Goal: Transaction & Acquisition: Purchase product/service

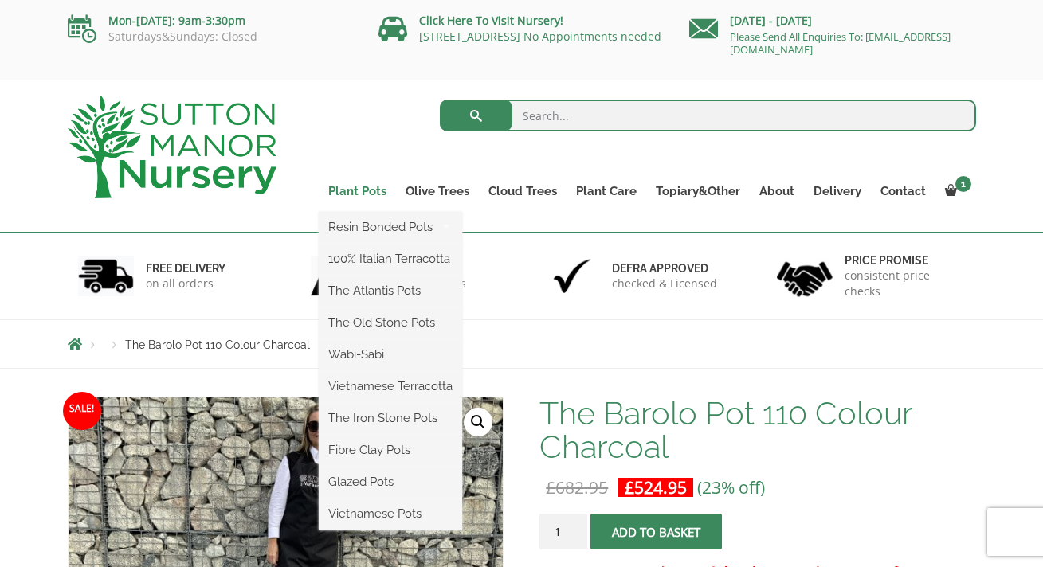
click at [373, 191] on link "Plant Pots" at bounding box center [357, 191] width 77 height 22
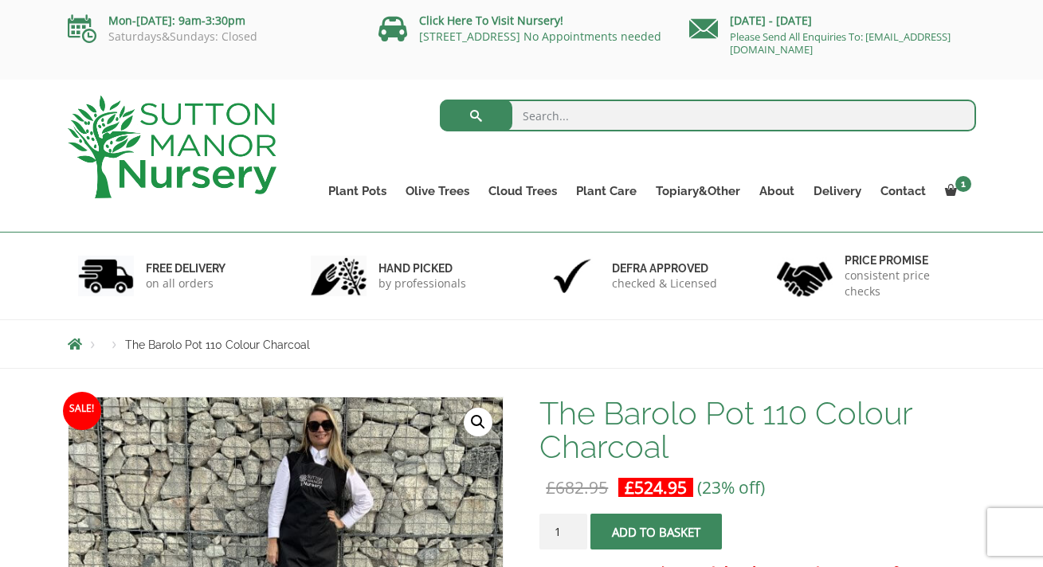
click at [534, 115] on input "search" at bounding box center [708, 116] width 536 height 32
type input "anthracite pot"
click at [475, 115] on button "submit" at bounding box center [476, 116] width 72 height 32
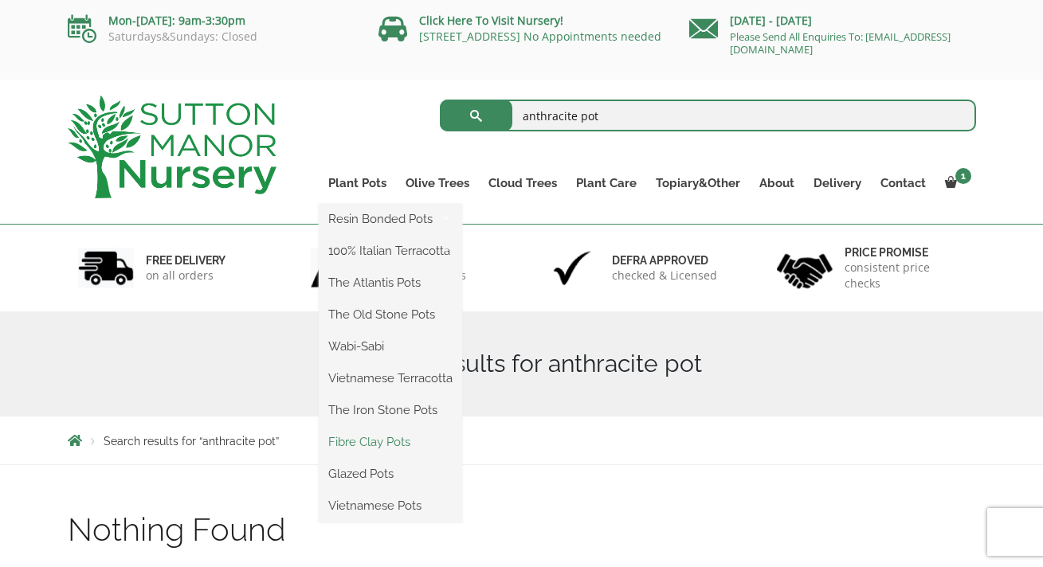
click at [356, 430] on link "Fibre Clay Pots" at bounding box center [390, 442] width 143 height 24
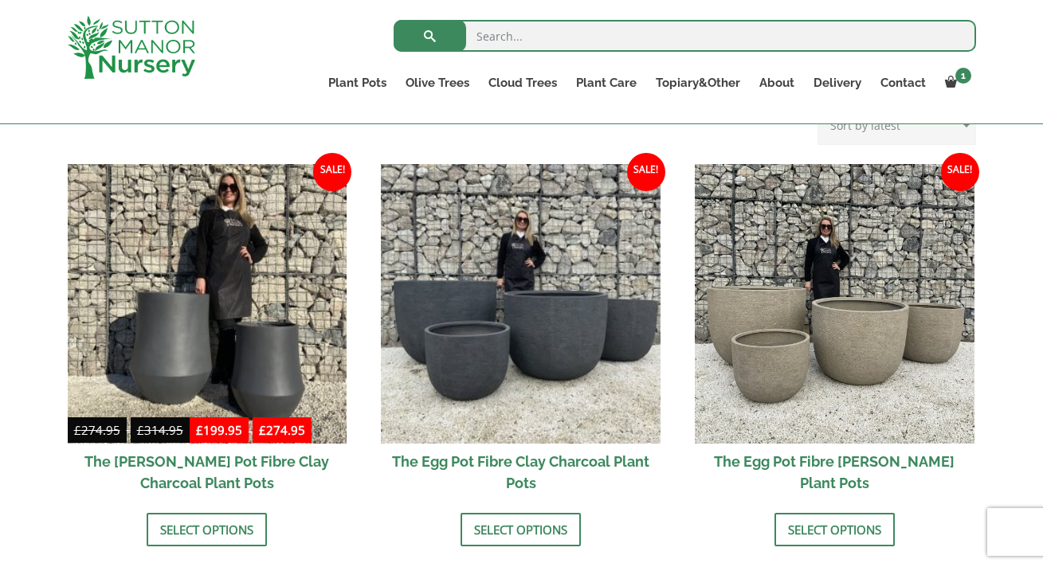
scroll to position [462, 0]
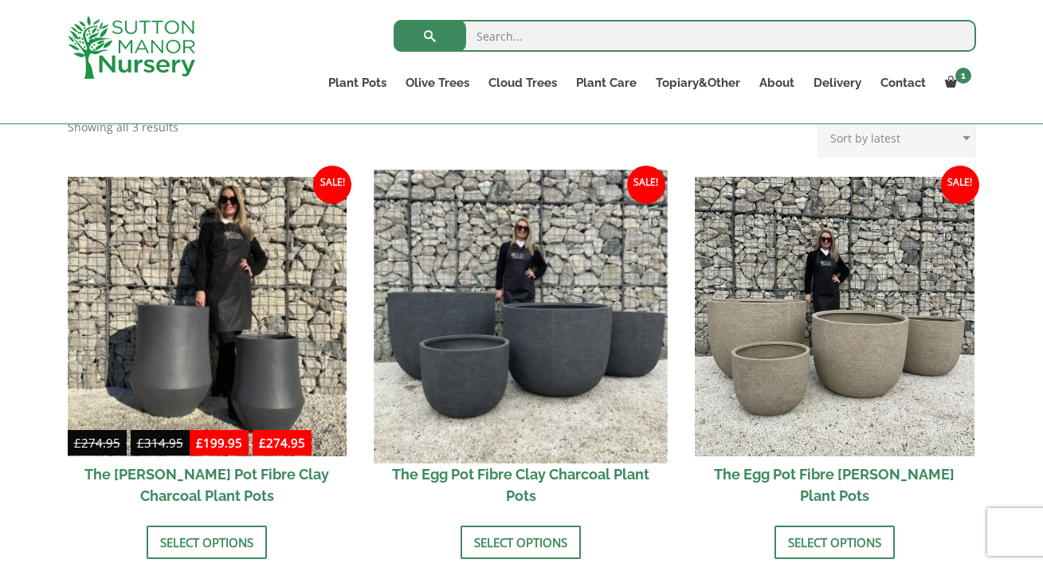
click at [541, 295] on img at bounding box center [520, 316] width 293 height 293
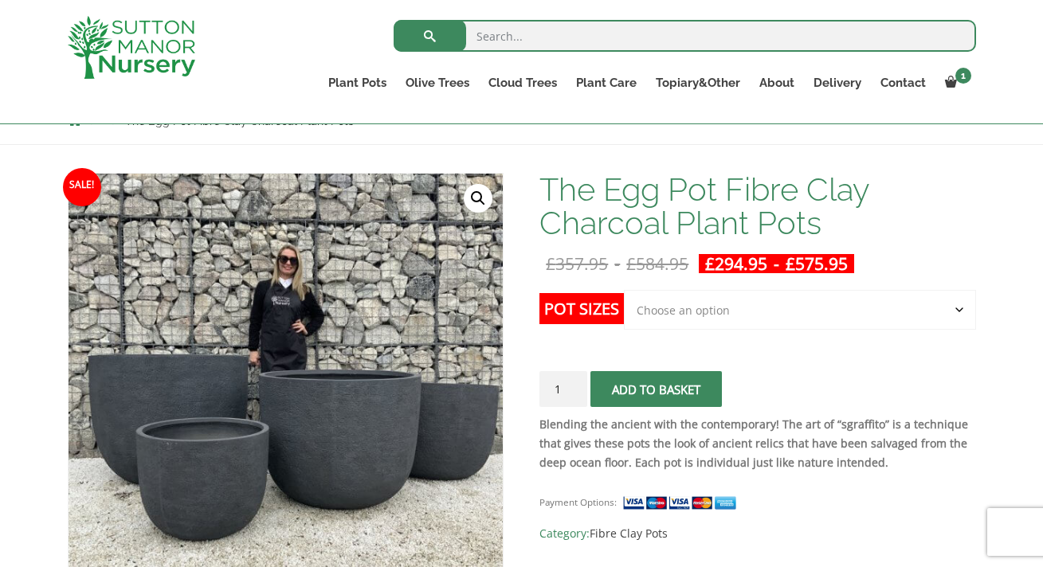
scroll to position [202, 0]
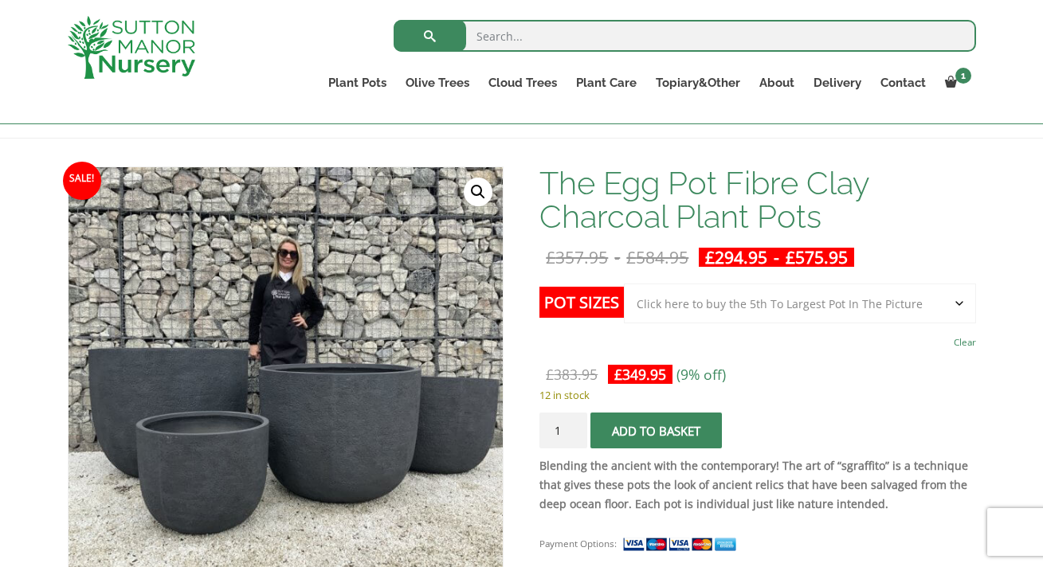
select select "Click here to buy the 5th To Largest Pot In The Picture"
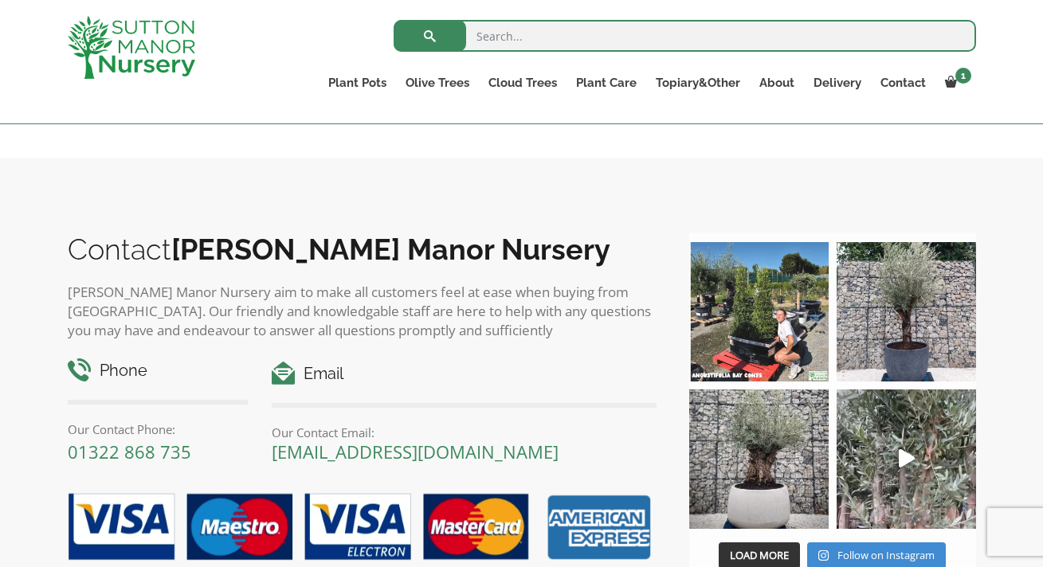
scroll to position [889, 0]
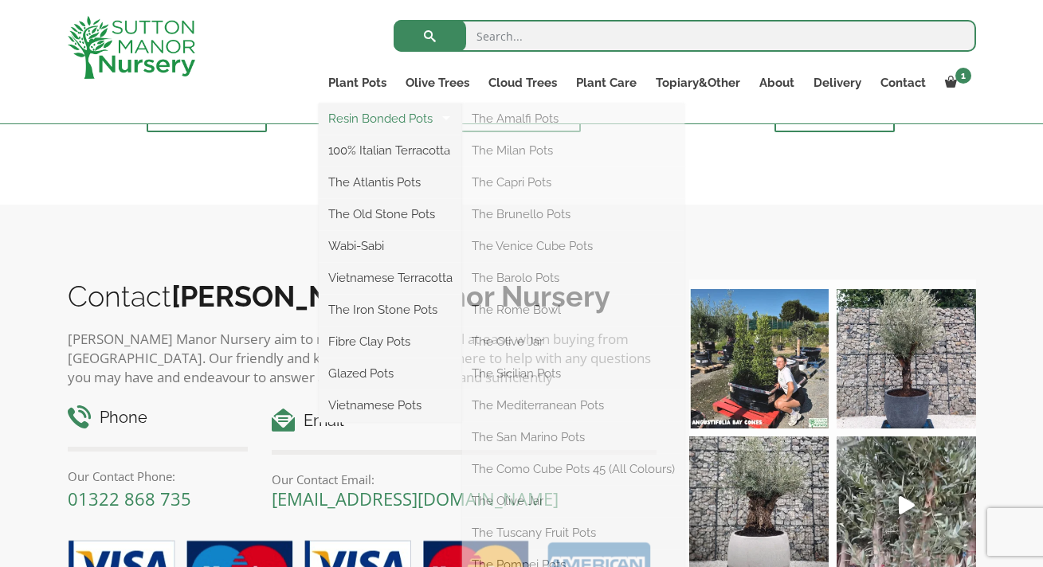
click at [382, 115] on link "Resin Bonded Pots" at bounding box center [390, 119] width 143 height 24
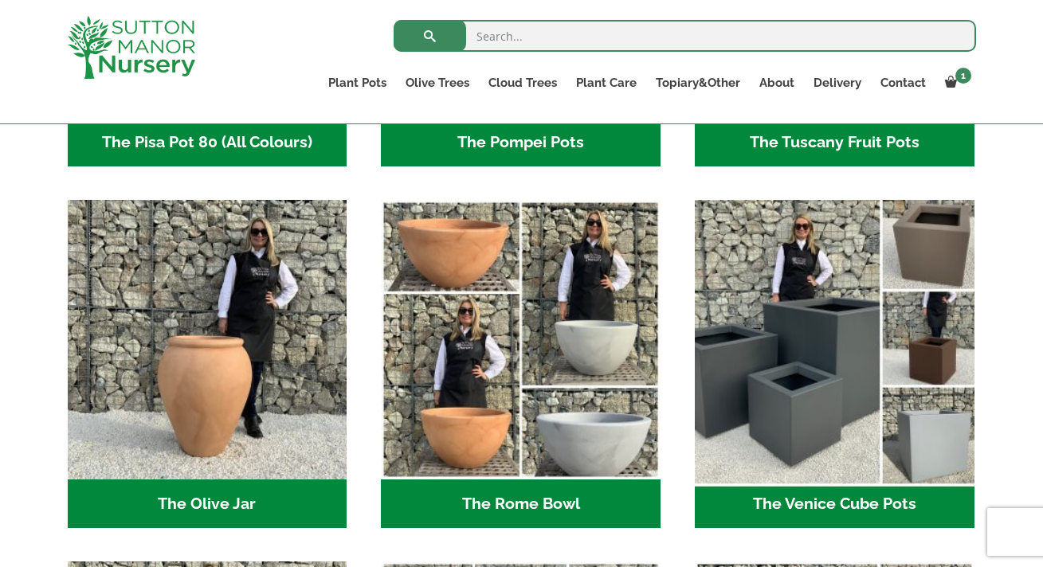
scroll to position [1450, 0]
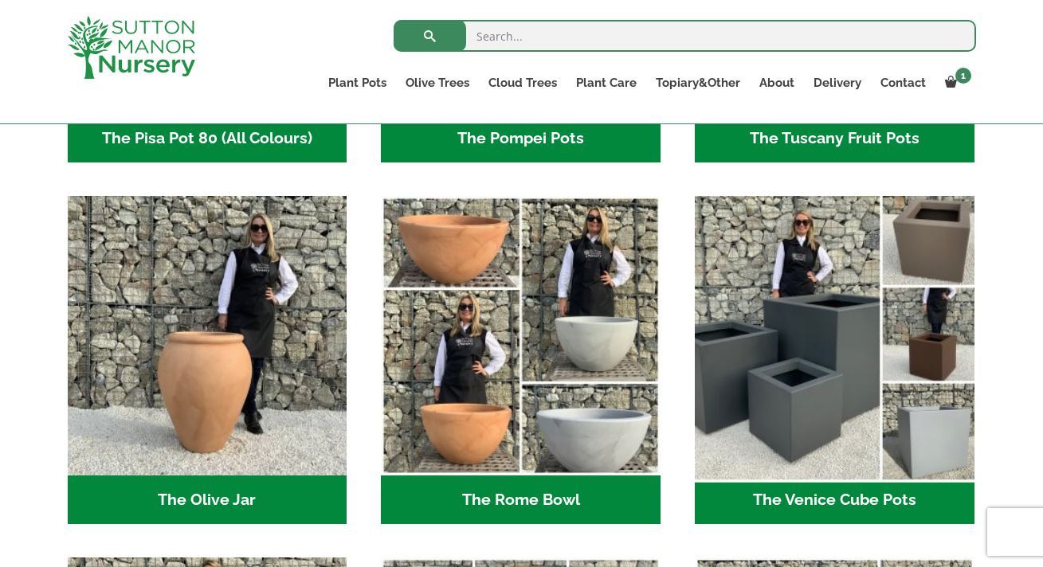
click at [843, 311] on img "Visit product category The Venice Cube Pots" at bounding box center [833, 336] width 293 height 293
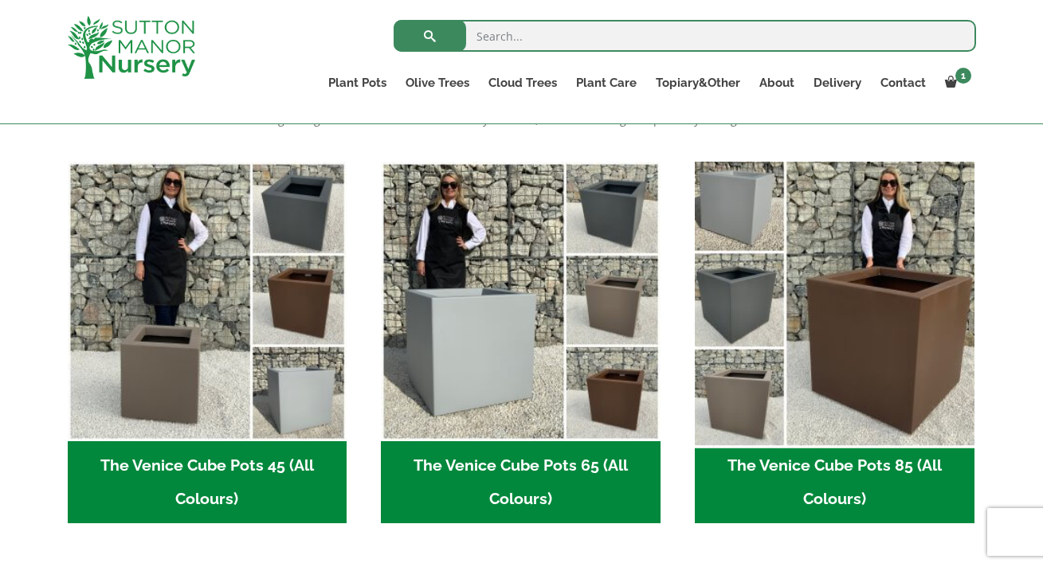
scroll to position [379, 0]
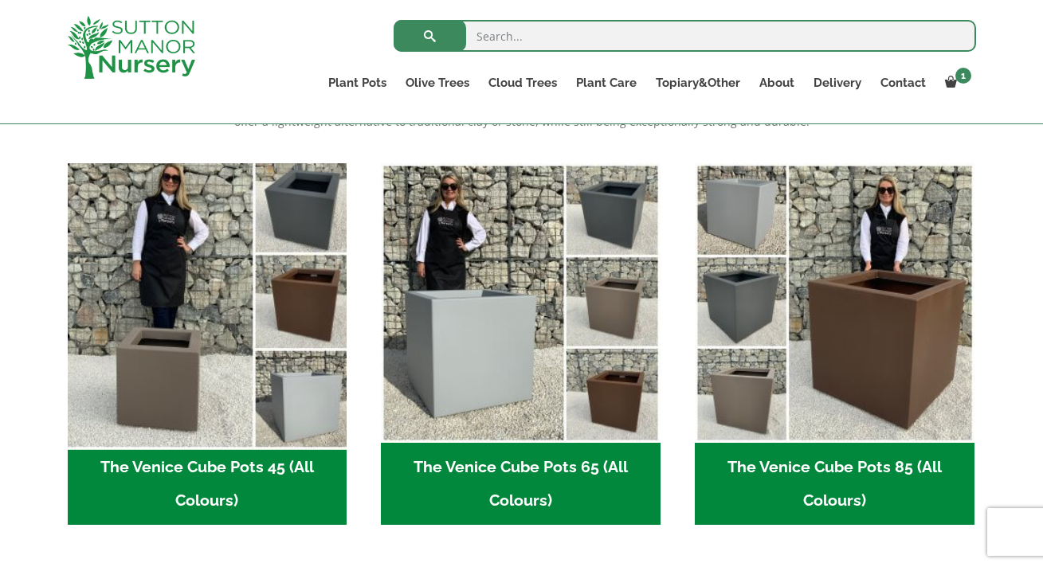
click at [328, 413] on img "Visit product category The Venice Cube Pots 45 (All Colours)" at bounding box center [207, 302] width 293 height 293
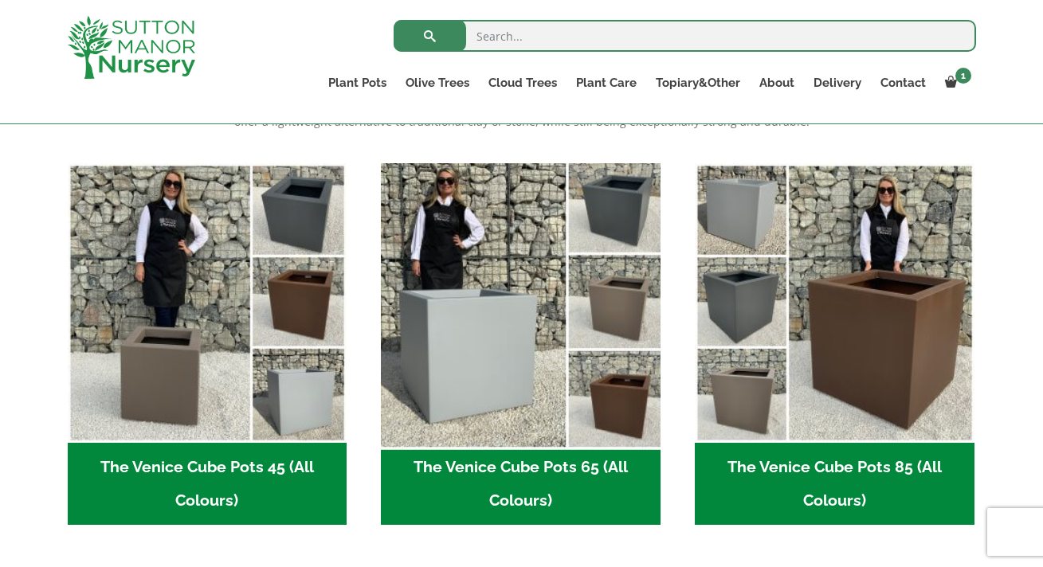
click at [482, 296] on img "Visit product category The Venice Cube Pots 65 (All Colours)" at bounding box center [520, 302] width 293 height 293
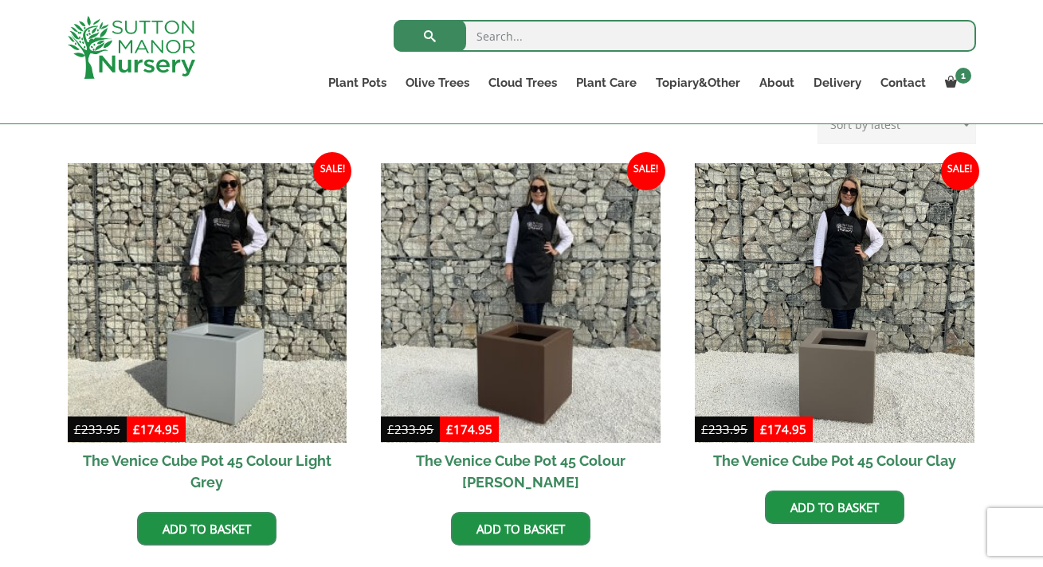
scroll to position [370, 0]
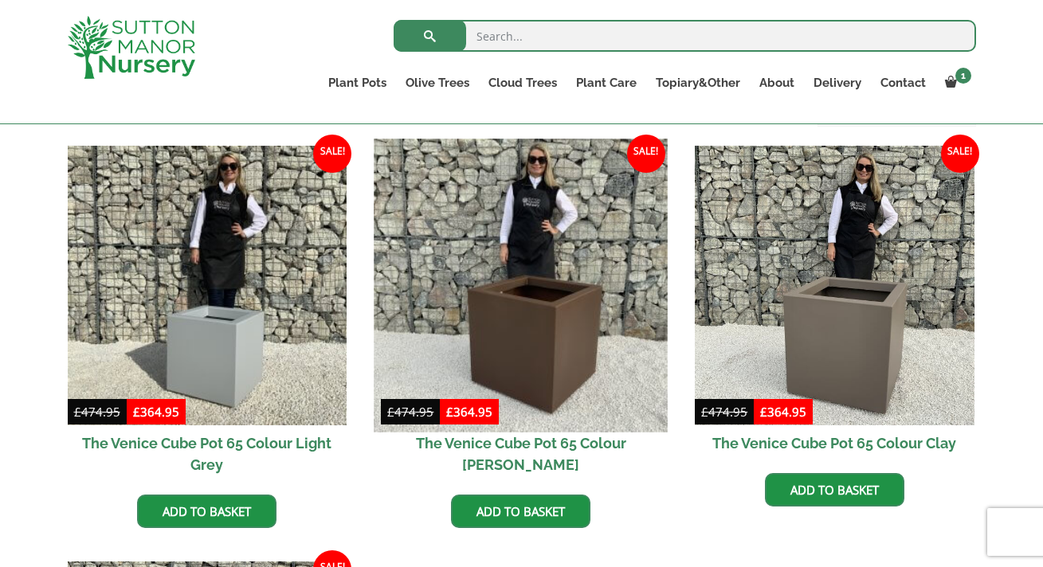
scroll to position [388, 0]
